Goal: Navigation & Orientation: Find specific page/section

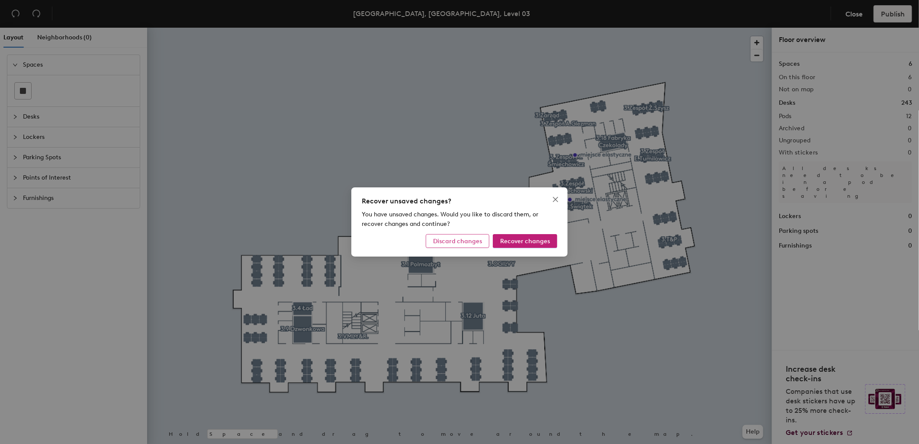
click at [471, 239] on span "Discard changes" at bounding box center [457, 240] width 49 height 7
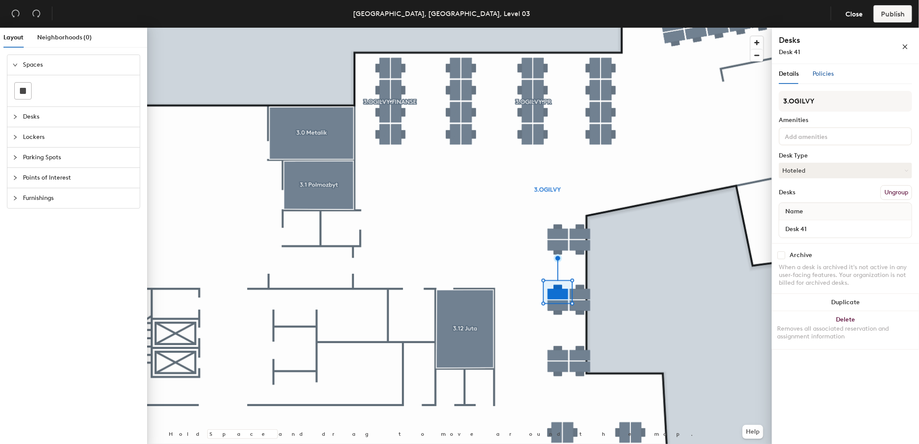
click at [825, 75] on span "Policies" at bounding box center [822, 73] width 21 height 7
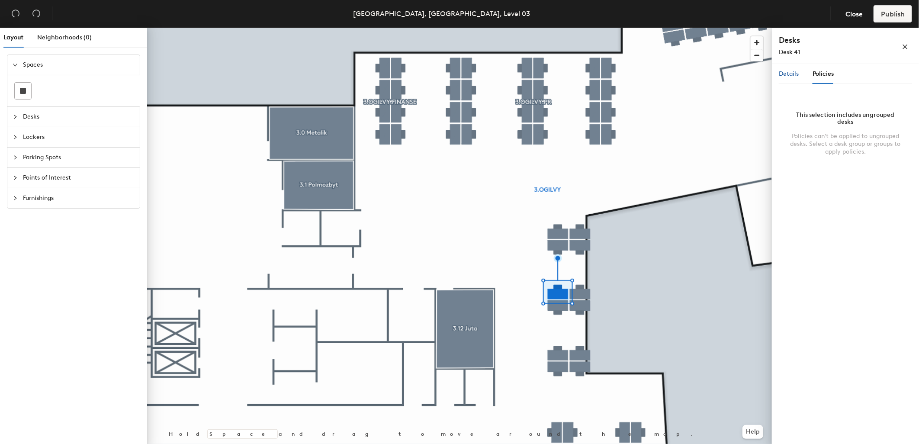
click at [791, 70] on span "Details" at bounding box center [788, 73] width 20 height 7
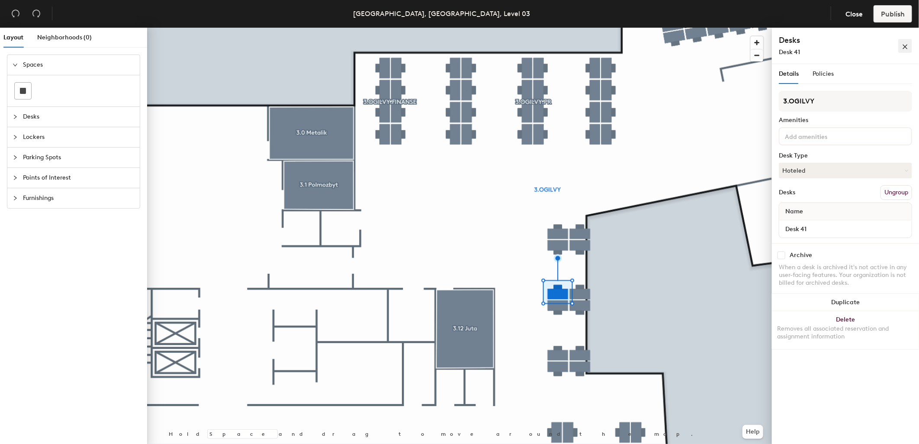
click at [906, 50] on icon "close" at bounding box center [905, 47] width 6 height 6
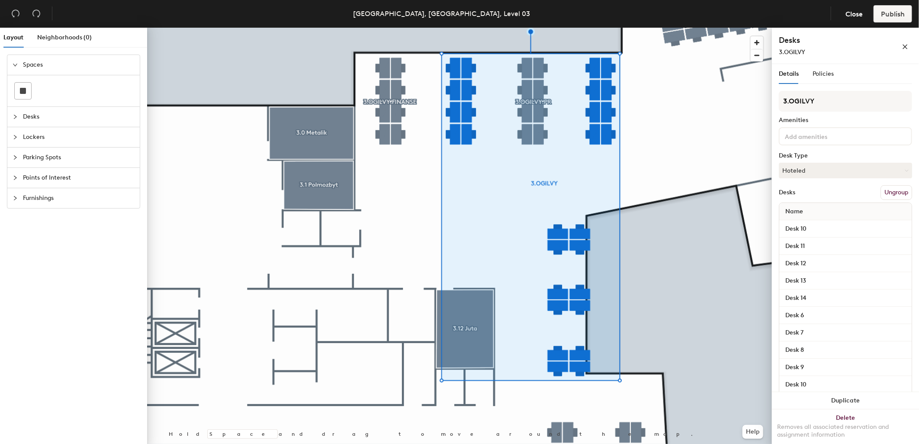
click at [400, 28] on div at bounding box center [459, 28] width 625 height 0
click at [889, 167] on button "Hoteled" at bounding box center [844, 171] width 133 height 16
click at [817, 152] on div "Desk Type" at bounding box center [844, 155] width 133 height 7
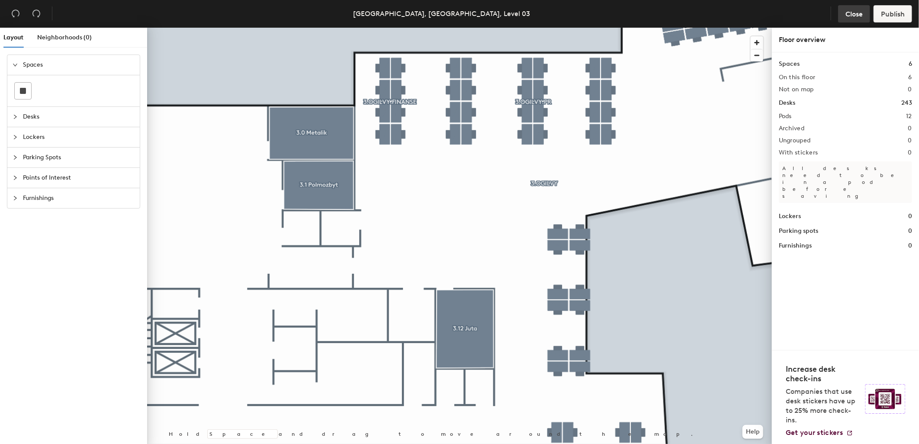
click at [849, 14] on span "Close" at bounding box center [853, 14] width 17 height 8
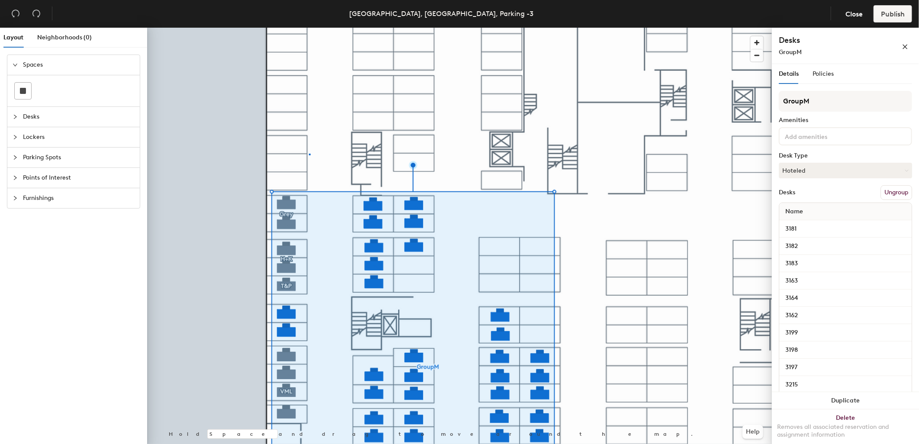
click at [309, 28] on div at bounding box center [459, 28] width 625 height 0
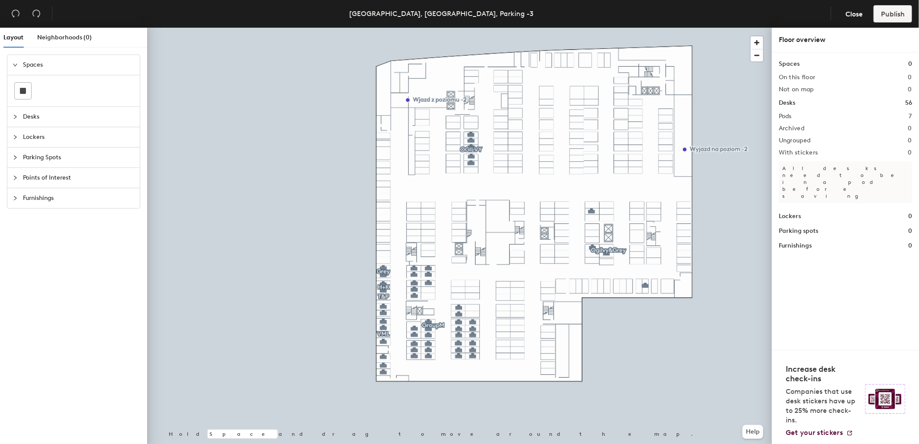
click at [303, 28] on div at bounding box center [459, 28] width 625 height 0
